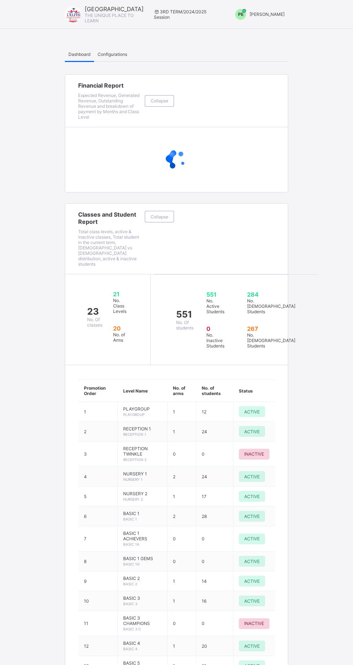
click at [250, 19] on div "PE" at bounding box center [241, 14] width 18 height 11
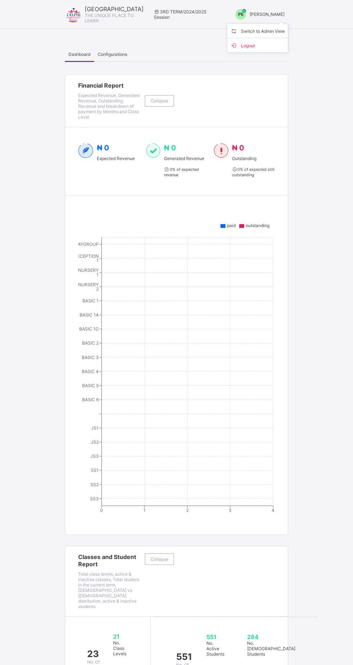
click at [258, 31] on span "Switch to Admin View" at bounding box center [257, 31] width 55 height 8
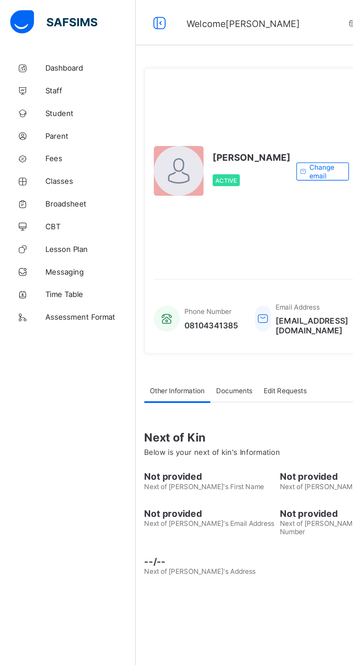
click at [43, 135] on link "Broadsheet" at bounding box center [43, 129] width 86 height 14
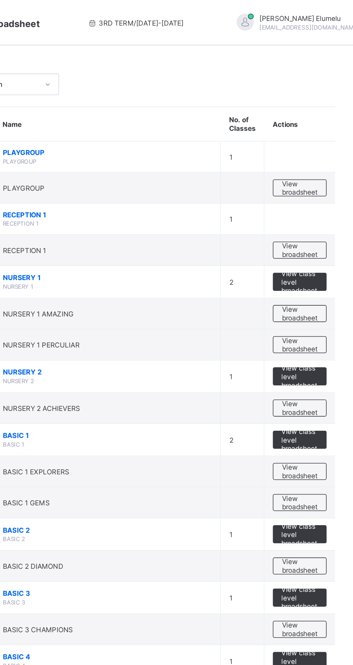
click at [317, 262] on span "View broadsheet" at bounding box center [317, 259] width 23 height 11
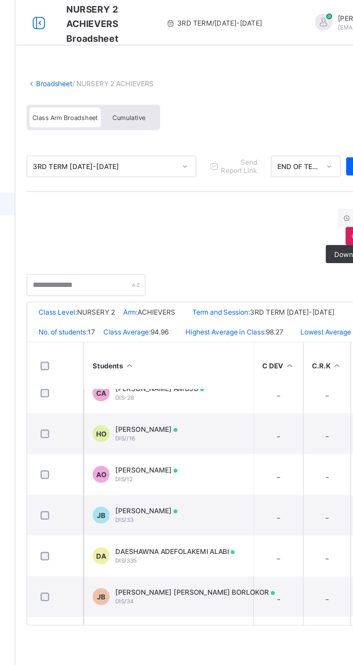
scroll to position [41, 0]
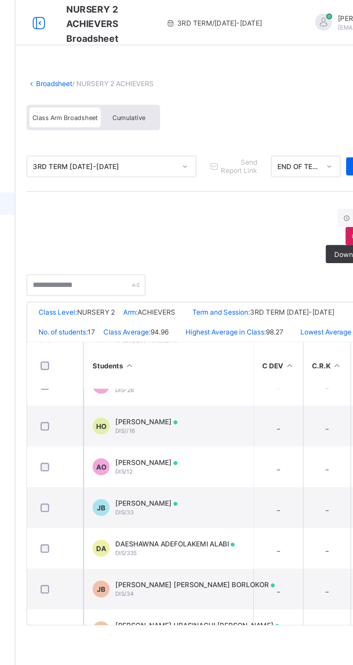
click at [190, 327] on div "JACQUELINE OGHENETEJIRI BORLOKOR DIS/33" at bounding box center [170, 323] width 40 height 11
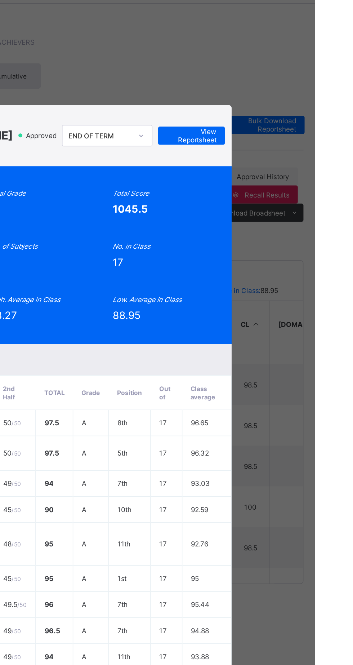
click at [290, 118] on span "View Reportsheet" at bounding box center [275, 112] width 32 height 11
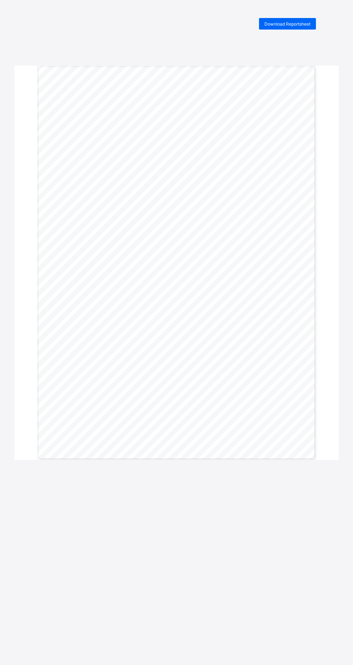
click at [293, 21] on div "Download Reportsheet" at bounding box center [287, 24] width 57 height 12
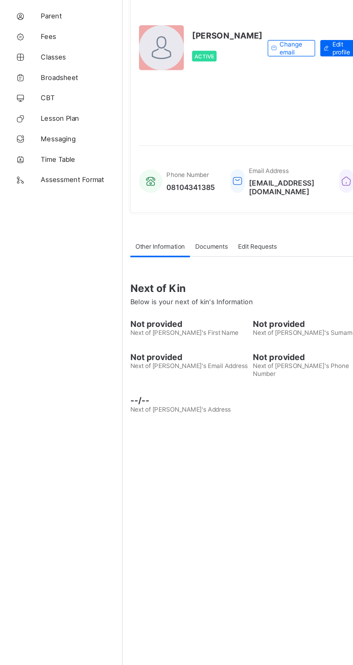
click at [44, 130] on span "Broadsheet" at bounding box center [58, 130] width 58 height 6
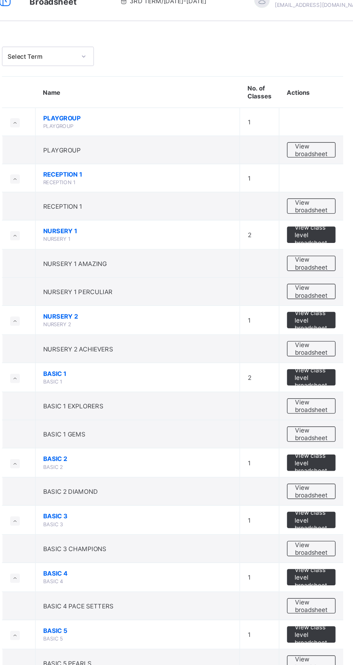
click at [317, 260] on span "View broadsheet" at bounding box center [317, 259] width 23 height 11
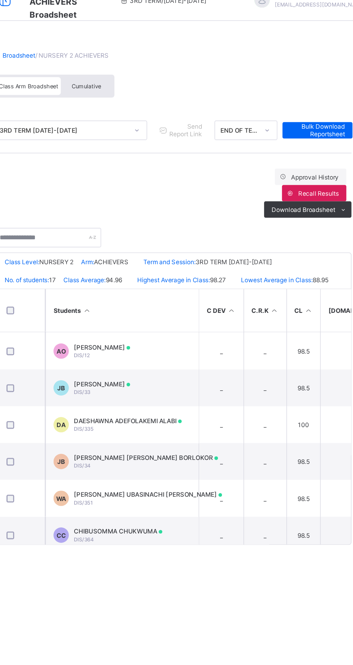
scroll to position [85, 0]
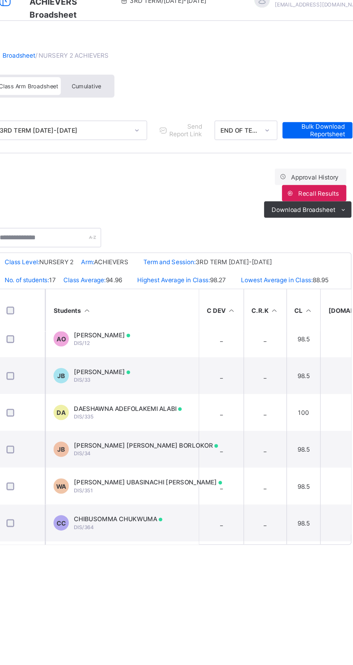
click at [205, 336] on div "JESSICA OGHENEFEJIRO BORLOKOR DIS/34" at bounding box center [201, 330] width 102 height 11
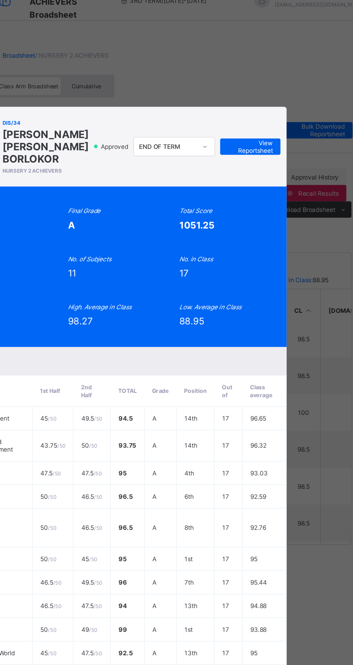
click at [290, 123] on span "View Reportsheet" at bounding box center [275, 117] width 32 height 11
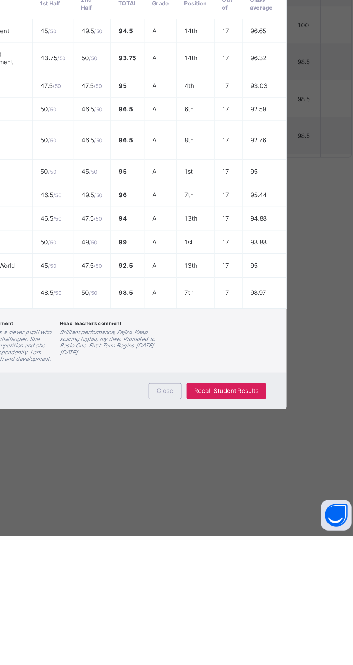
click at [220, 565] on span "Close" at bounding box center [215, 562] width 12 height 5
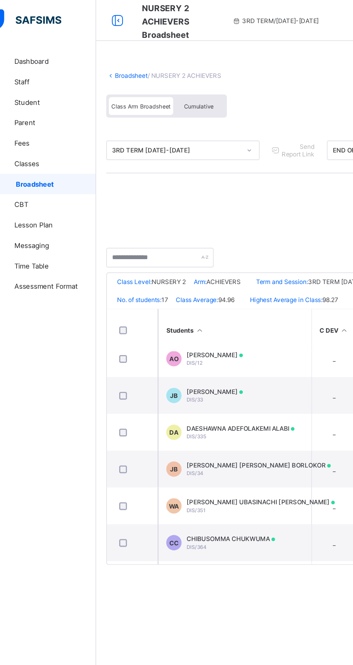
click at [111, 53] on link "Broadsheet" at bounding box center [111, 52] width 23 height 5
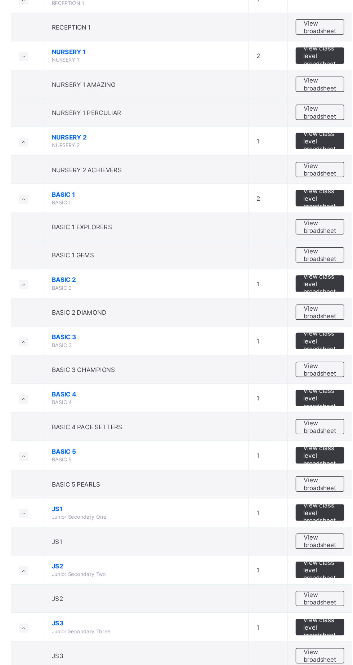
click at [320, 480] on span "View broadsheet" at bounding box center [317, 481] width 23 height 11
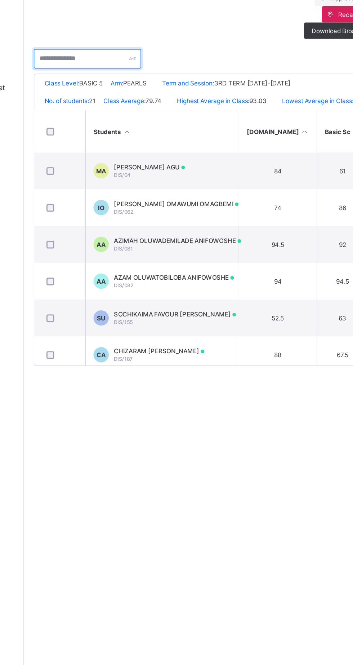
click at [110, 179] on input "text" at bounding box center [132, 182] width 76 height 14
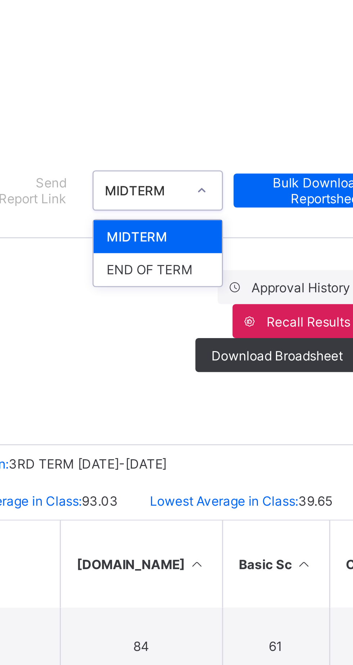
click at [260, 132] on div "END OF TERM" at bounding box center [272, 132] width 44 height 11
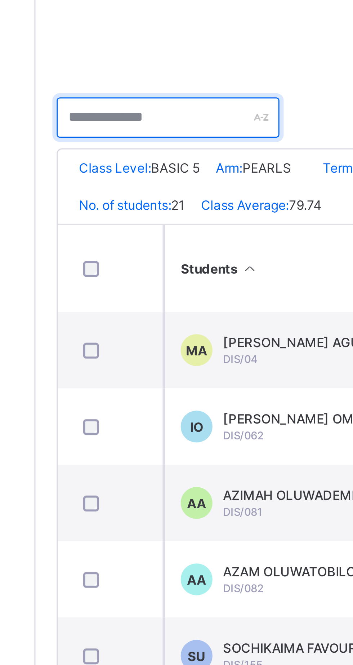
click at [113, 178] on input "text" at bounding box center [132, 182] width 76 height 14
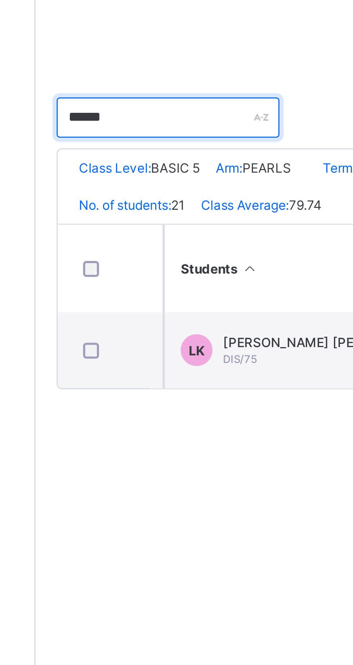
type input "******"
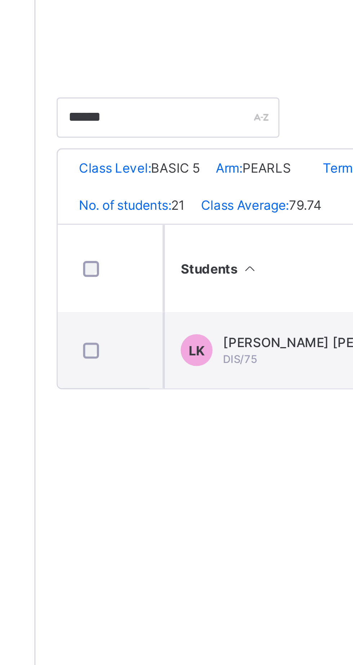
click at [173, 260] on span "LEANNE OFURE KUTI" at bounding box center [188, 257] width 77 height 5
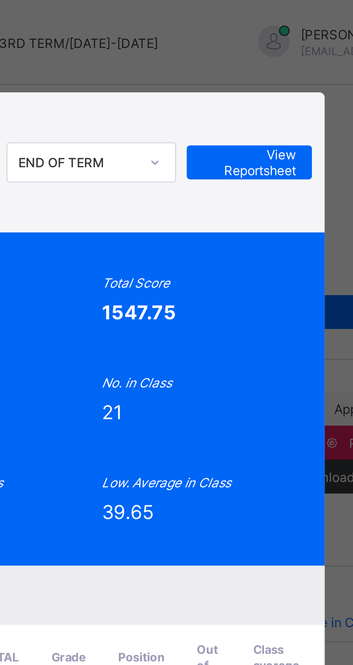
click at [290, 61] on span "View Reportsheet" at bounding box center [275, 55] width 32 height 11
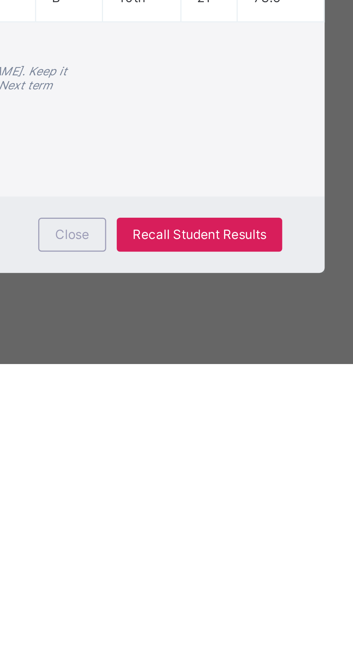
click at [220, 623] on span "Close" at bounding box center [215, 620] width 12 height 5
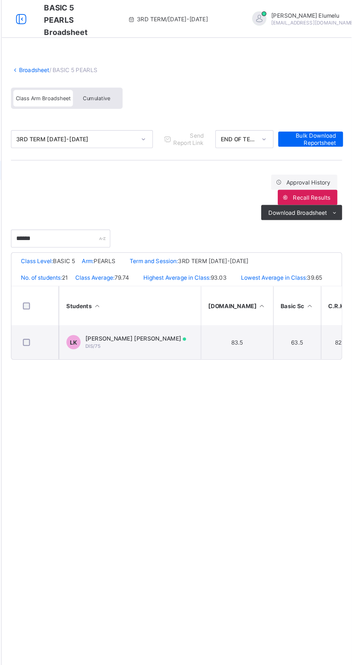
click at [109, 53] on link "Broadsheet" at bounding box center [111, 52] width 23 height 5
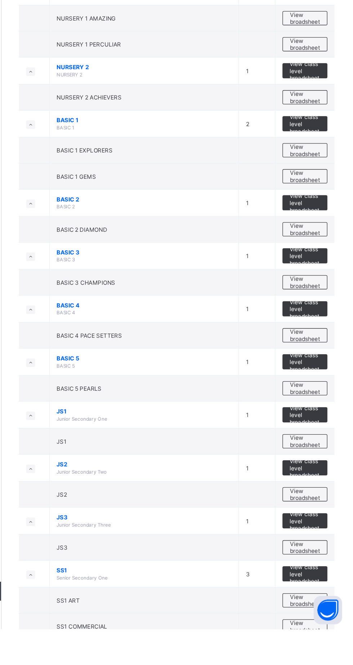
click at [322, 557] on span "View broadsheet" at bounding box center [317, 562] width 23 height 11
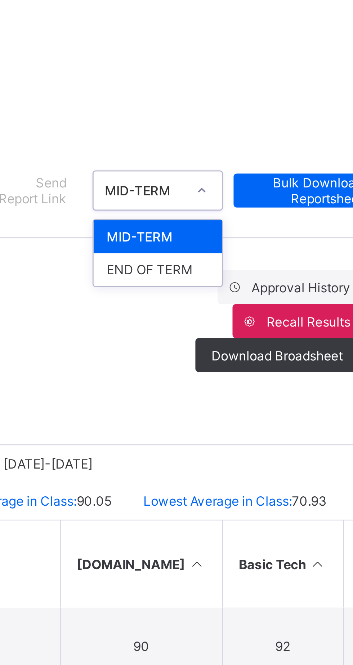
click at [264, 137] on div "END OF TERM" at bounding box center [272, 132] width 44 height 11
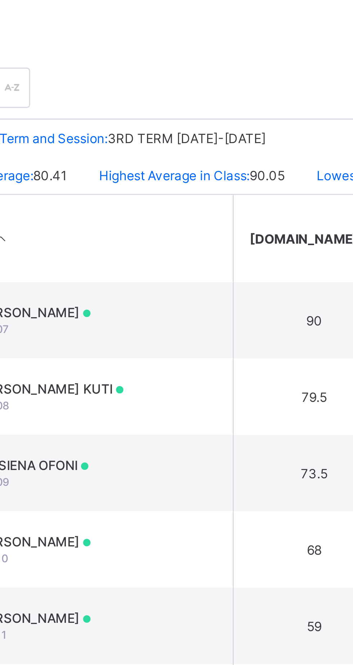
click at [195, 286] on span "[PERSON_NAME] KUTI" at bounding box center [175, 283] width 51 height 5
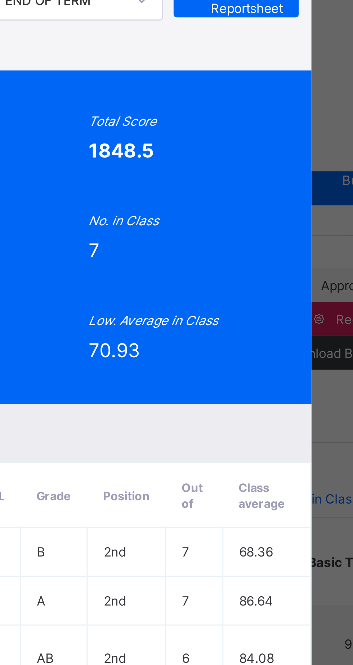
click at [290, 48] on span "View Reportsheet" at bounding box center [275, 42] width 32 height 11
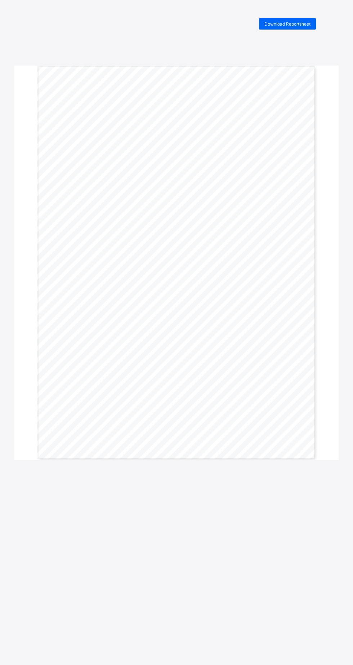
click at [301, 39] on div "Download Reportsheet DELPHI INTERNATIONAL SCHOOL Plot 33/34 Ikota Villa Estate,…" at bounding box center [176, 350] width 353 height 665
click at [293, 22] on span "Download Reportsheet" at bounding box center [287, 23] width 46 height 5
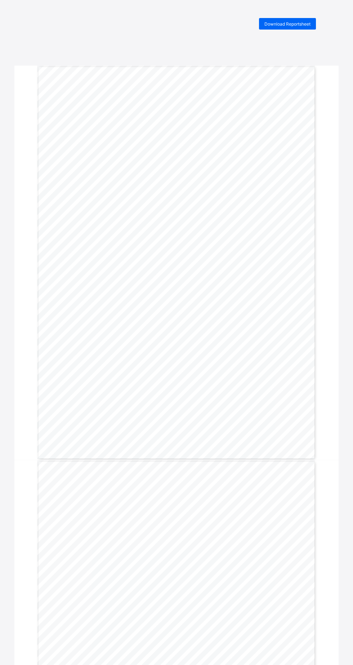
click at [289, 24] on span "Download Reportsheet" at bounding box center [287, 23] width 46 height 5
click at [292, 22] on span "Download Reportsheet" at bounding box center [287, 23] width 46 height 5
